Goal: Task Accomplishment & Management: Manage account settings

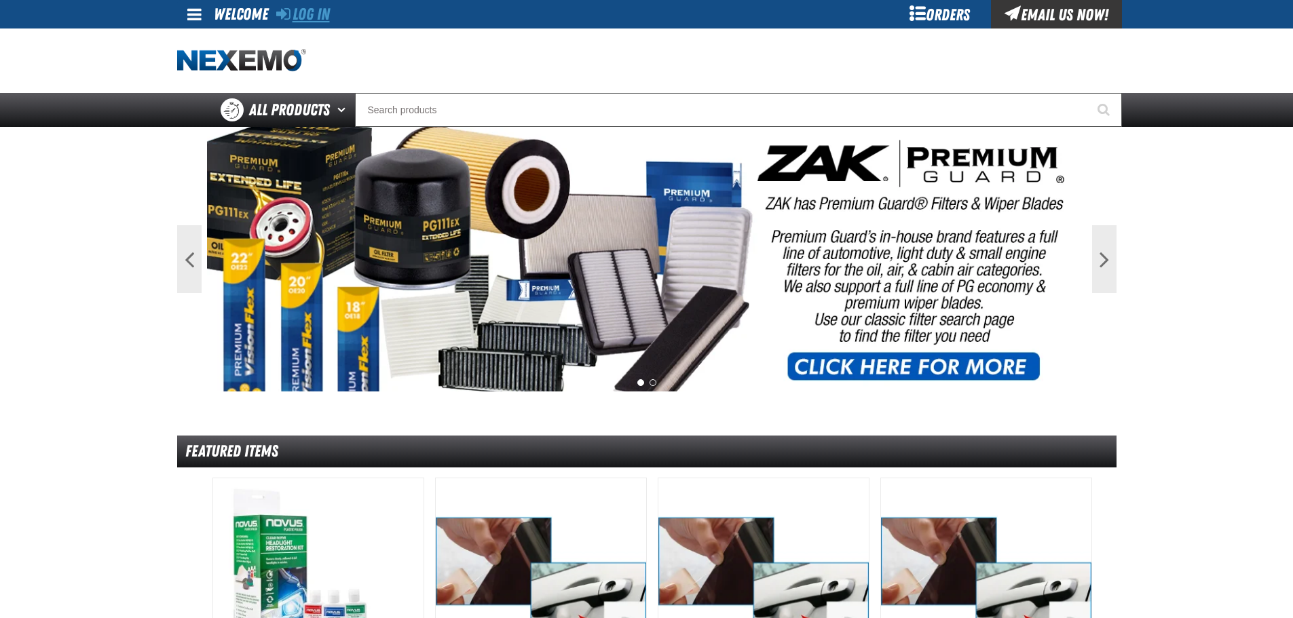
click at [330, 10] on link "Log In" at bounding box center [303, 14] width 54 height 19
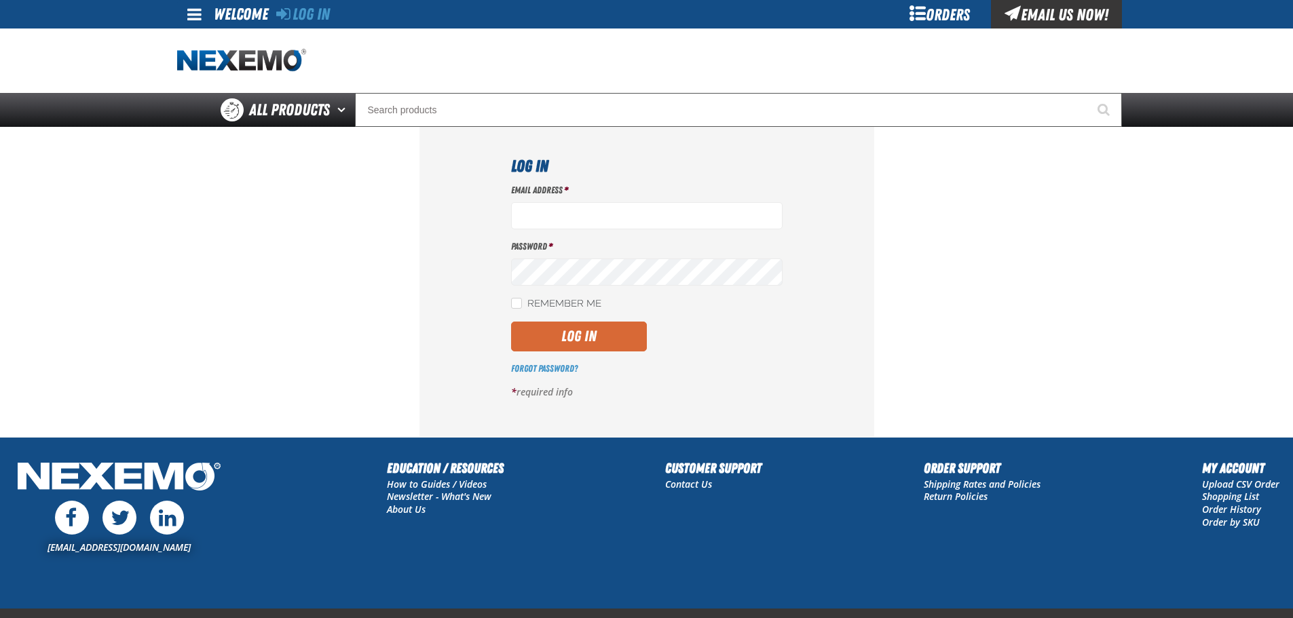
type input "[EMAIL_ADDRESS][DOMAIN_NAME]"
click at [610, 322] on button "Log In" at bounding box center [579, 337] width 136 height 30
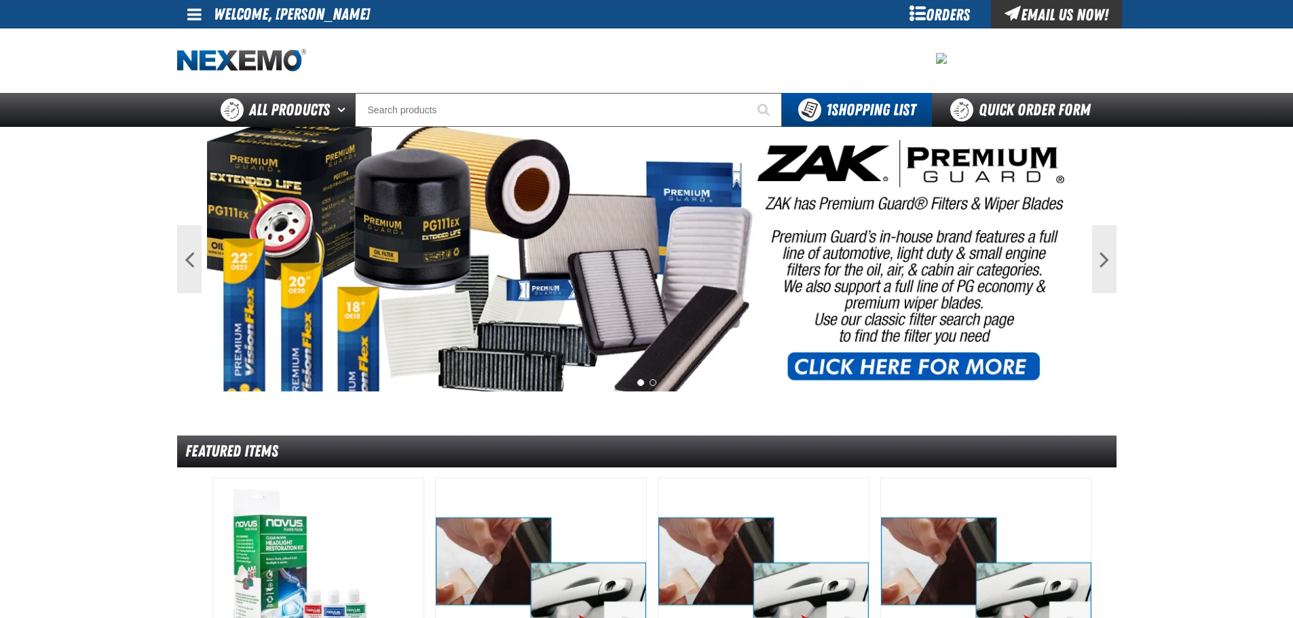
click at [950, 16] on div "Orders" at bounding box center [940, 14] width 102 height 29
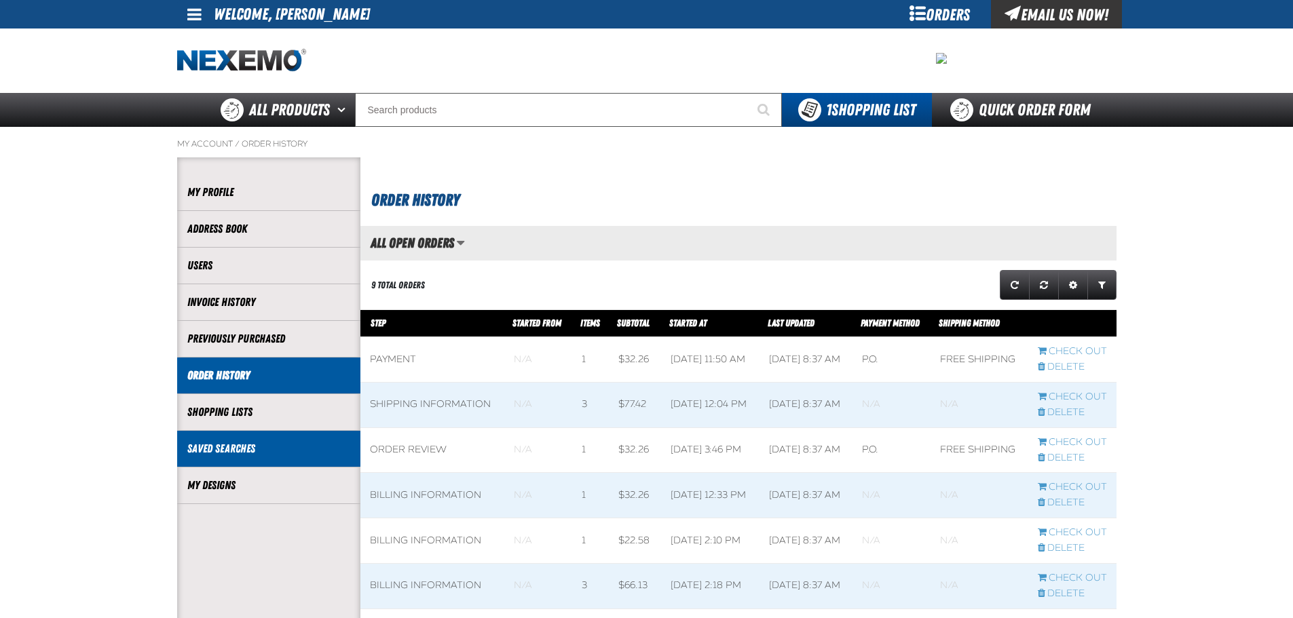
scroll to position [1, 1]
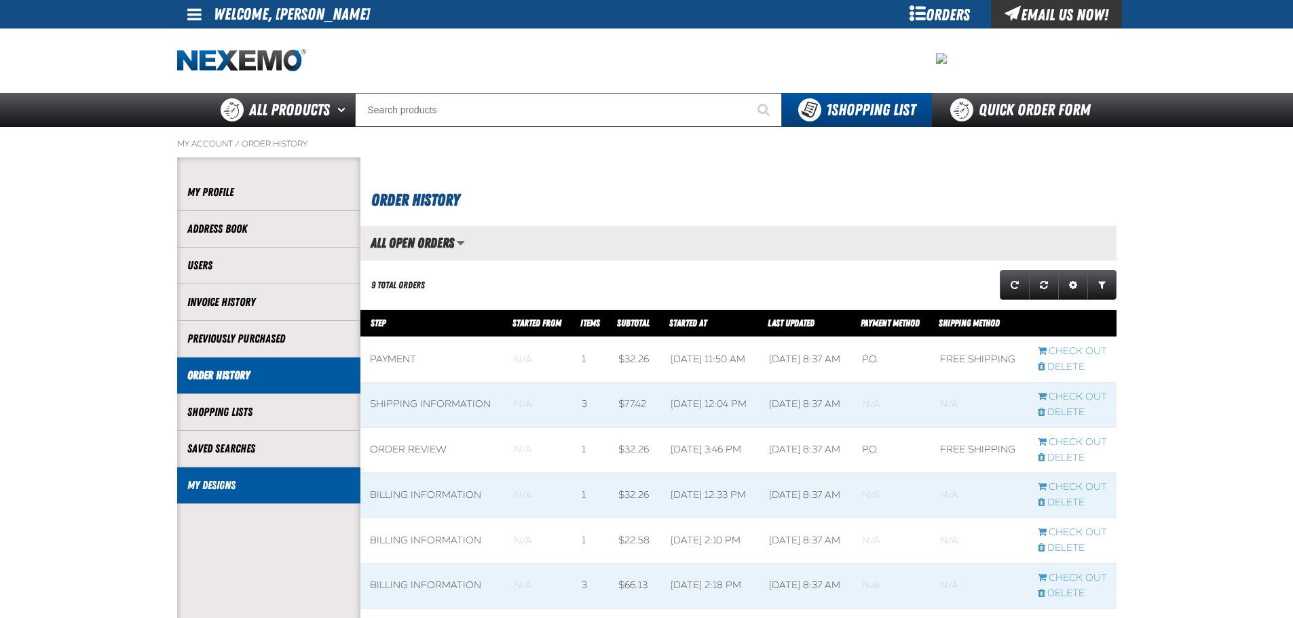
click at [265, 482] on link "My Designs" at bounding box center [268, 486] width 163 height 16
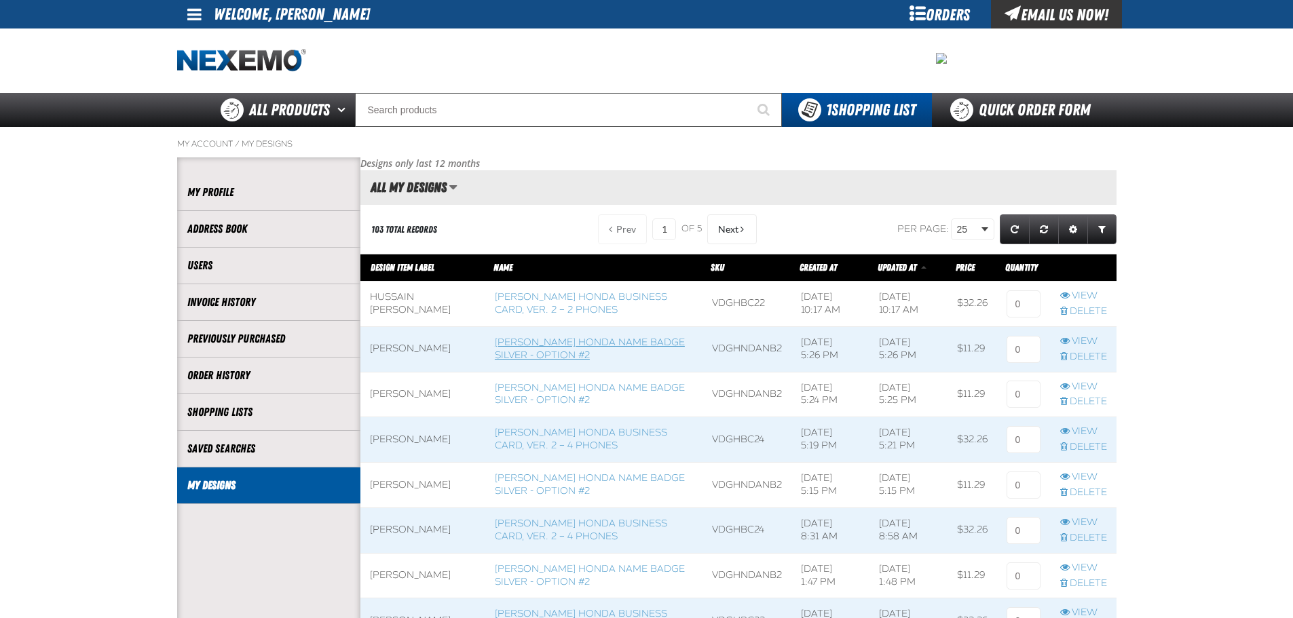
scroll to position [1, 1]
